Goal: Task Accomplishment & Management: Manage account settings

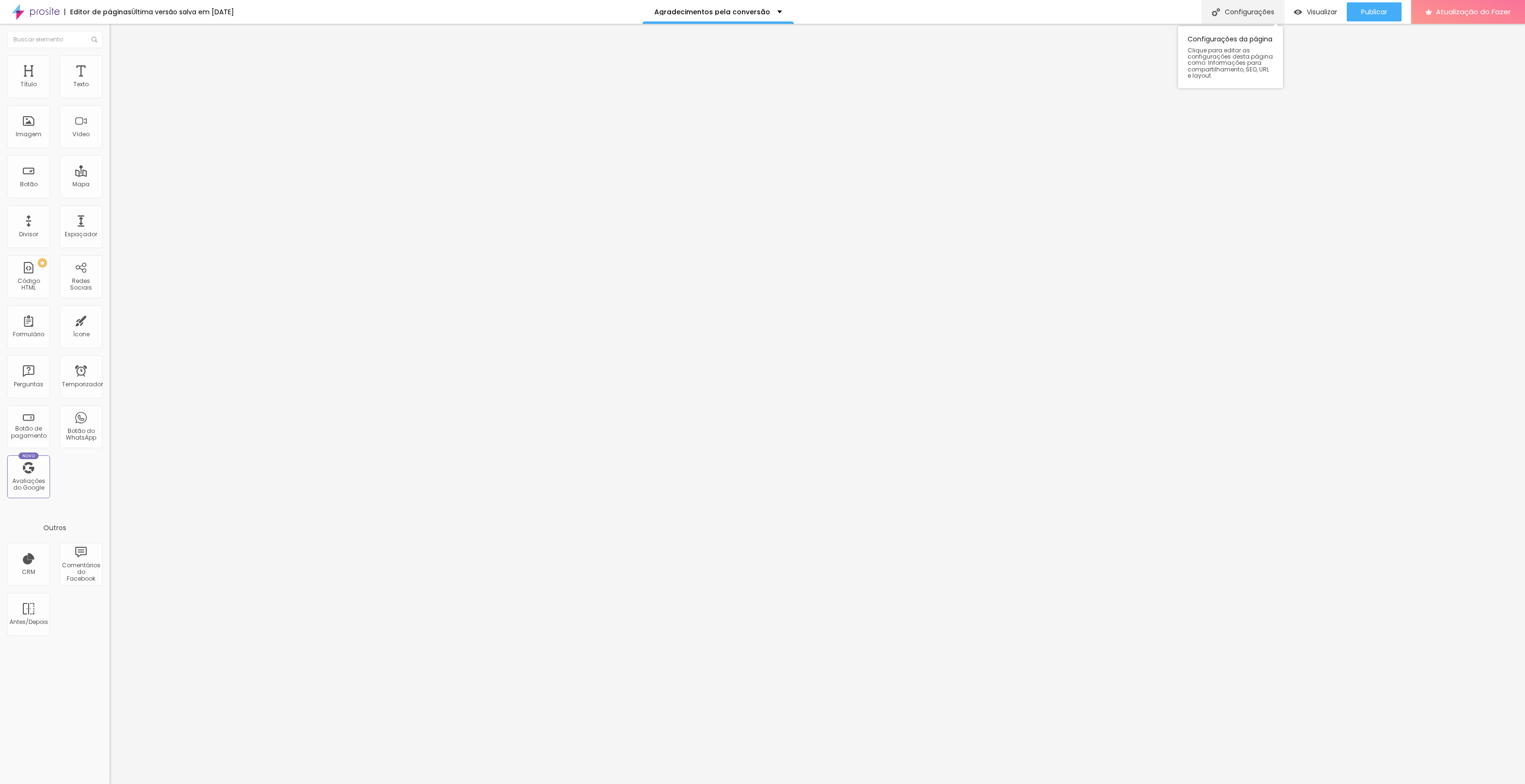
click at [1231, 8] on font "Configurações" at bounding box center [1250, 12] width 50 height 9
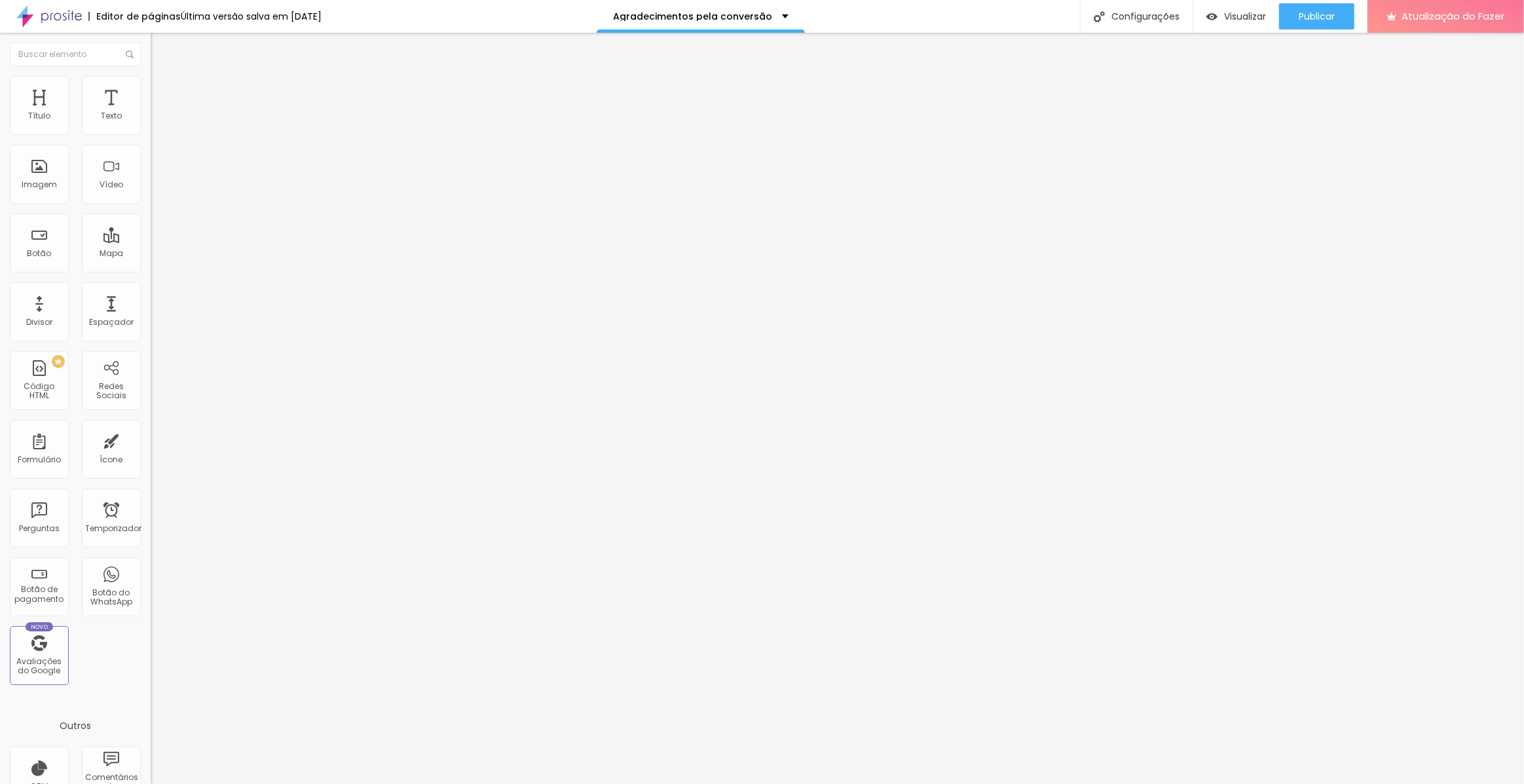
scroll to position [33, 0]
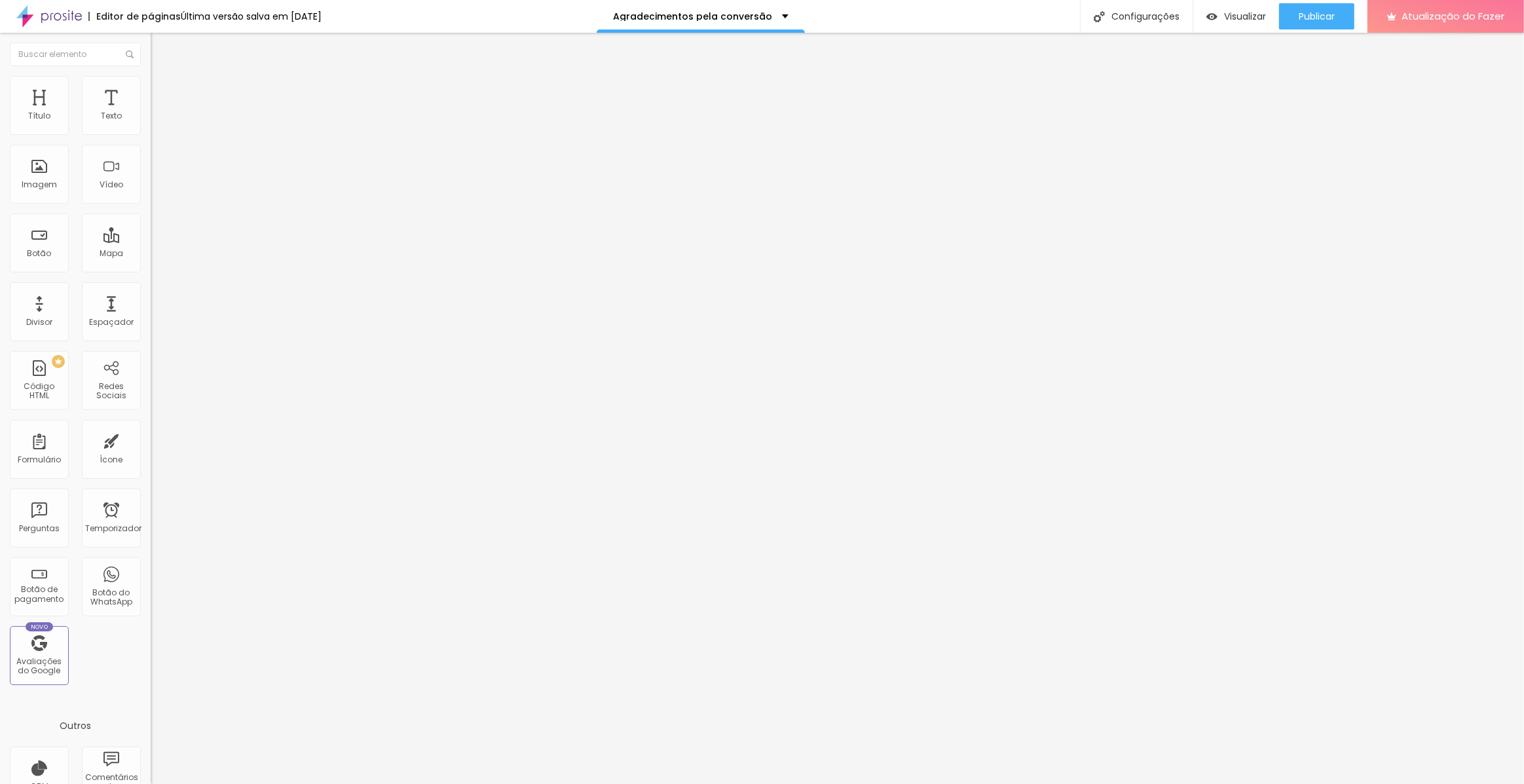
scroll to position [97, 0]
click at [998, 791] on div at bounding box center [762, 797] width 1524 height 11
click at [1317, 14] on font "Publicar" at bounding box center [1317, 16] width 36 height 13
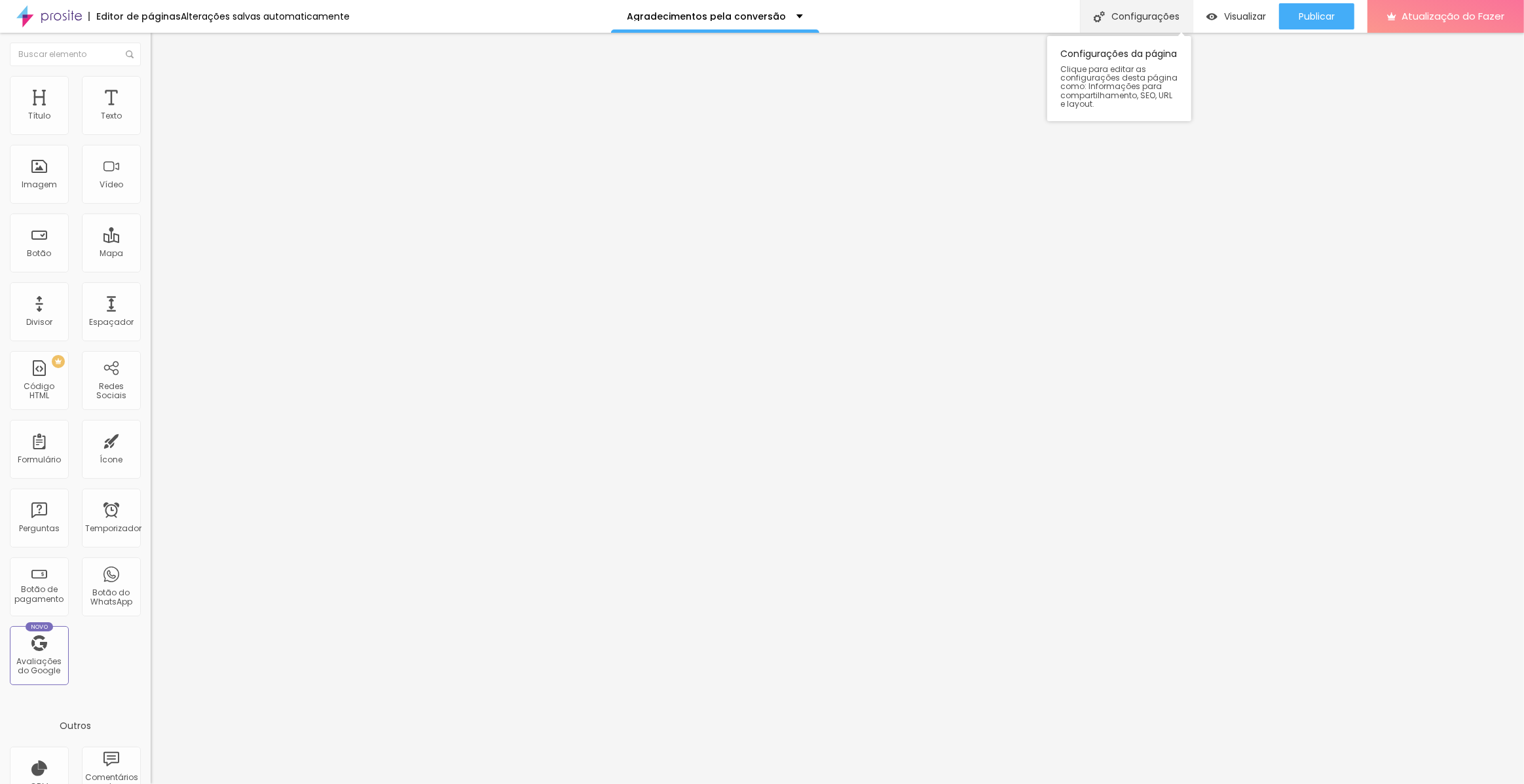
click at [1139, 15] on font "Configurações" at bounding box center [1146, 16] width 68 height 13
drag, startPoint x: 862, startPoint y: 373, endPoint x: 576, endPoint y: 281, distance: 300.4
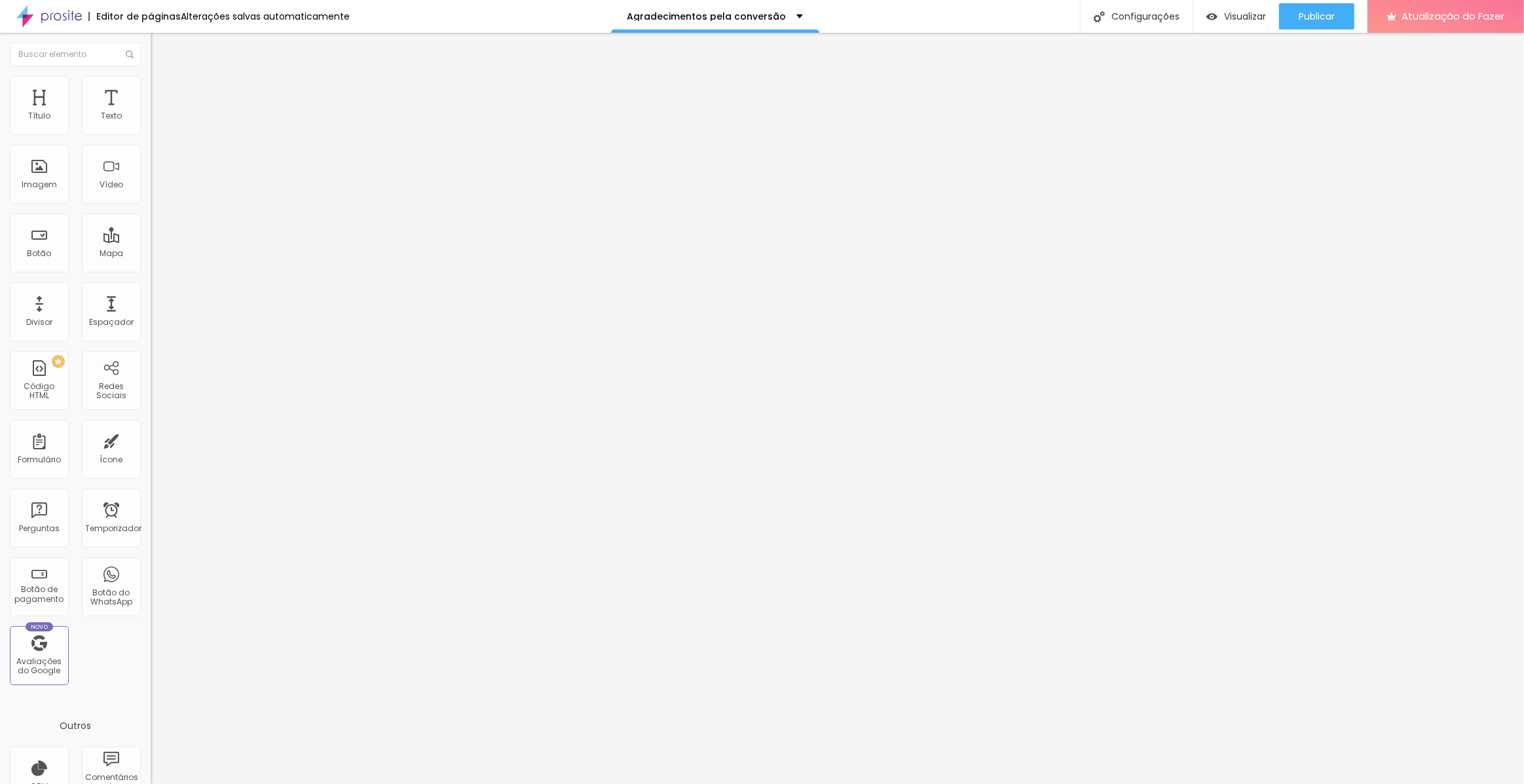
click at [994, 783] on div at bounding box center [762, 797] width 1524 height 11
click at [1324, 15] on font "Publicar" at bounding box center [1317, 16] width 36 height 13
